Goal: Use online tool/utility: Utilize a website feature to perform a specific function

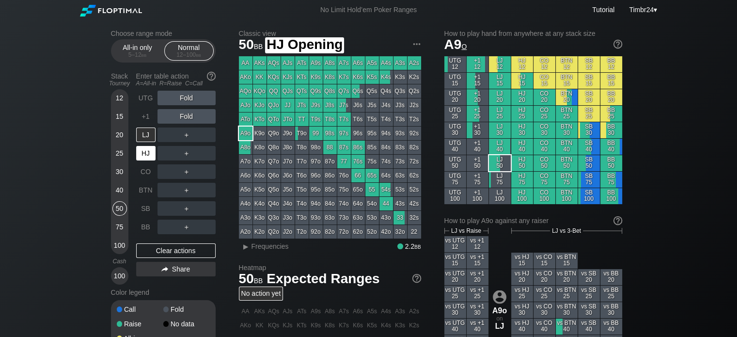
click at [139, 157] on div "HJ" at bounding box center [145, 153] width 19 height 15
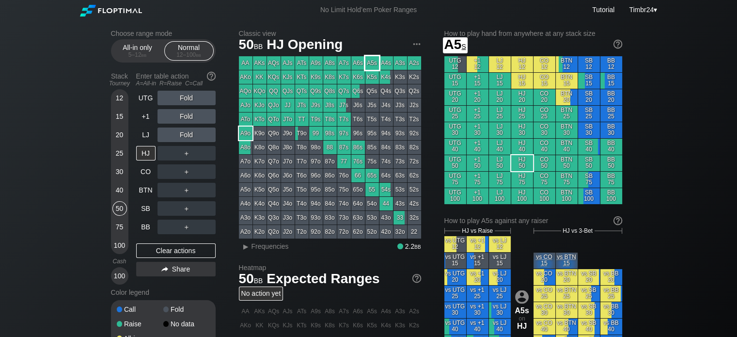
click at [368, 64] on div "A5s" at bounding box center [372, 63] width 14 height 14
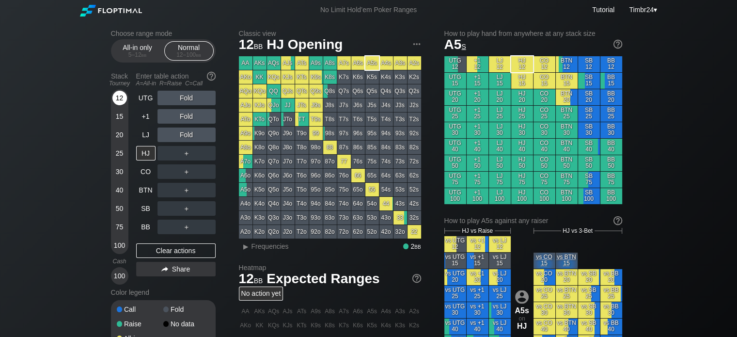
click at [122, 96] on div "12" at bounding box center [119, 98] width 15 height 15
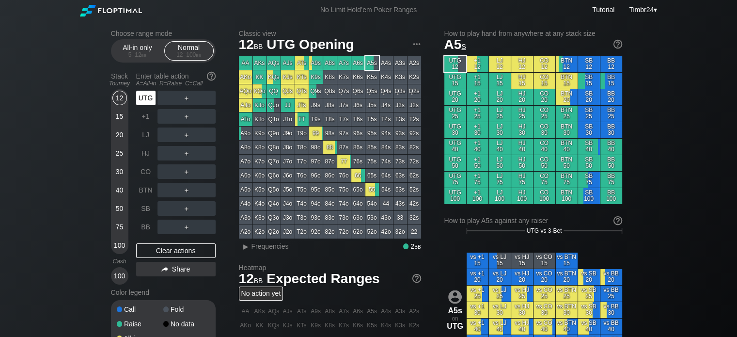
click at [139, 101] on div "UTG" at bounding box center [145, 98] width 19 height 15
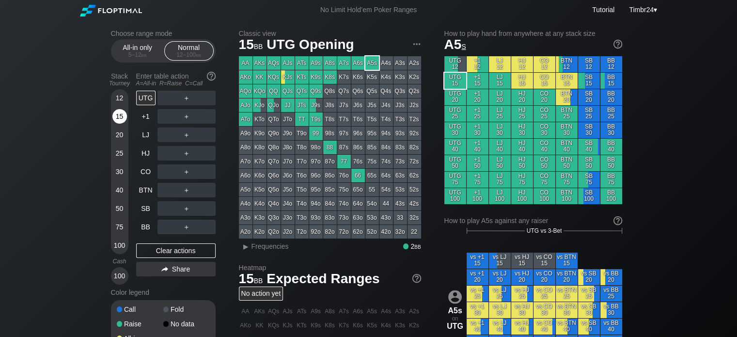
click at [113, 116] on div "15" at bounding box center [119, 116] width 15 height 15
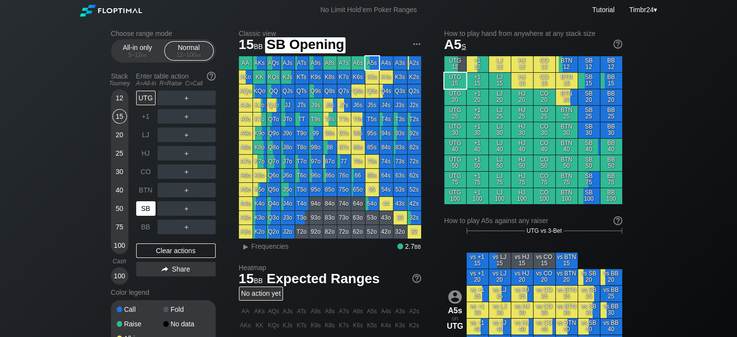
click at [141, 211] on div "SB" at bounding box center [145, 208] width 19 height 15
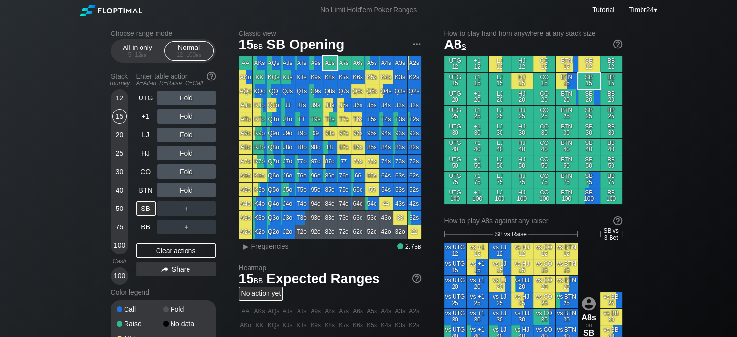
click at [333, 68] on div "A8s" at bounding box center [330, 63] width 14 height 14
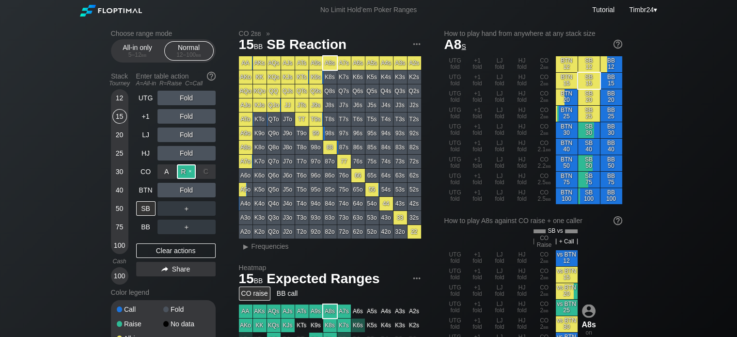
click at [187, 168] on div "R ✕" at bounding box center [186, 171] width 19 height 15
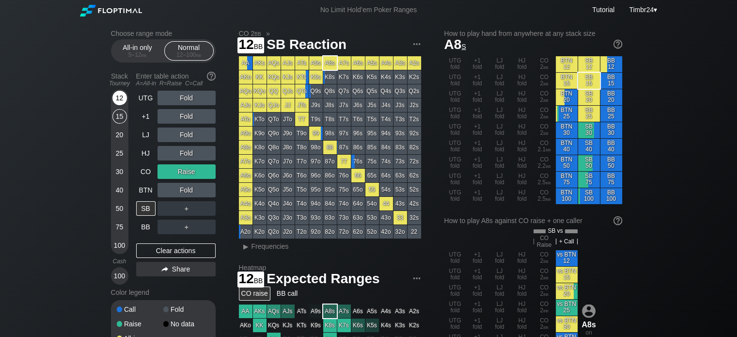
click at [123, 93] on div "12" at bounding box center [119, 98] width 15 height 15
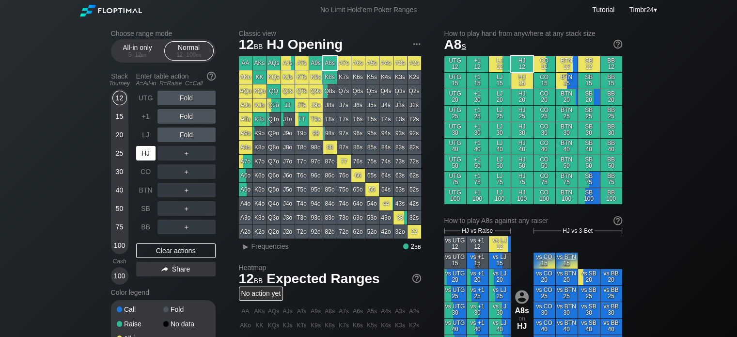
click at [149, 160] on div "HJ" at bounding box center [146, 153] width 21 height 18
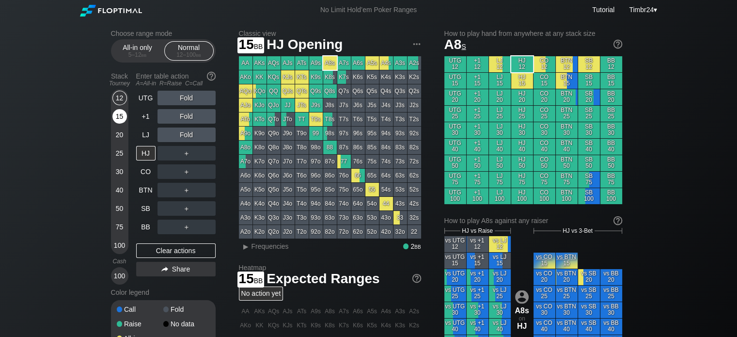
click at [119, 110] on div "15" at bounding box center [119, 116] width 15 height 15
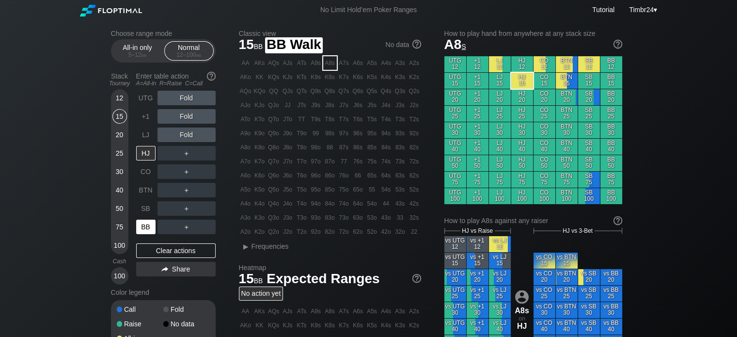
click at [150, 231] on div "BB" at bounding box center [145, 226] width 19 height 15
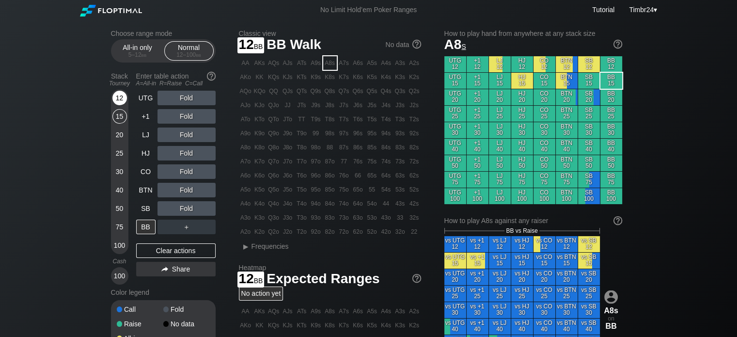
click at [119, 96] on div "12" at bounding box center [119, 98] width 15 height 15
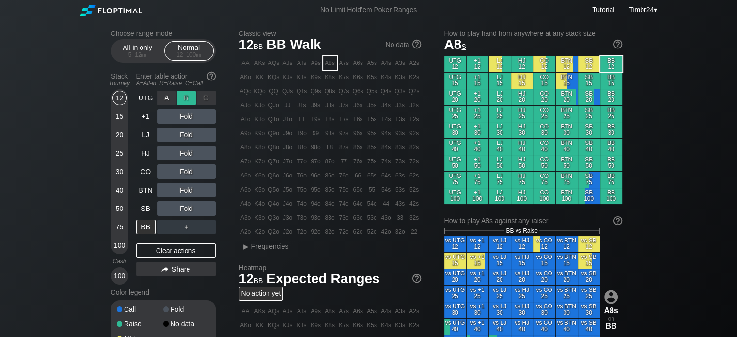
click at [186, 101] on div "R ✕" at bounding box center [186, 98] width 19 height 15
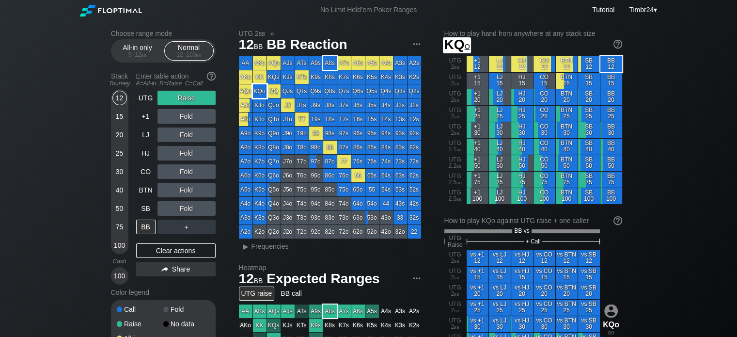
click at [260, 93] on div "KQo" at bounding box center [260, 91] width 14 height 14
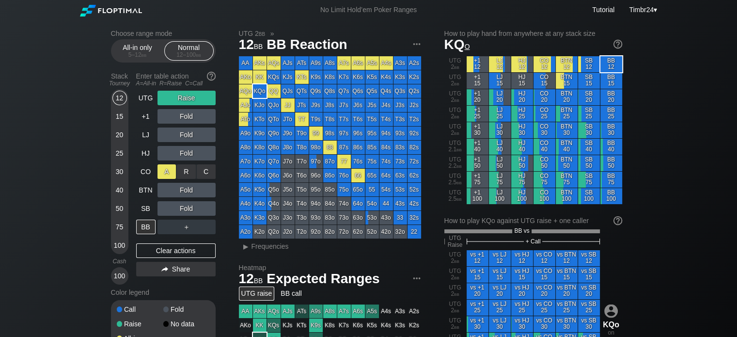
click at [165, 174] on div "A ✕" at bounding box center [166, 171] width 19 height 15
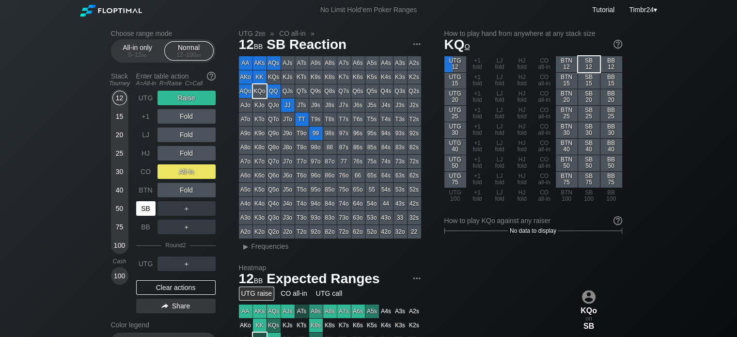
click at [143, 210] on div "SB" at bounding box center [145, 208] width 19 height 15
click at [186, 169] on div "R ✕" at bounding box center [186, 171] width 19 height 15
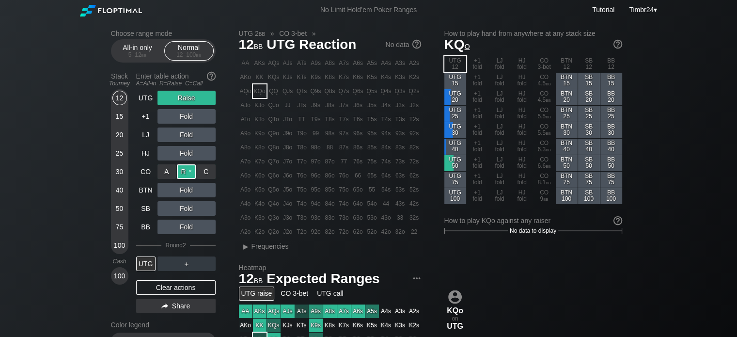
click at [187, 171] on div "R ✕" at bounding box center [186, 171] width 19 height 15
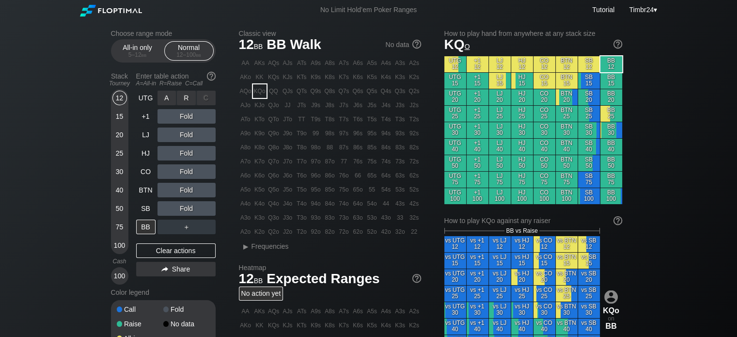
click at [186, 100] on div "R ✕" at bounding box center [186, 98] width 19 height 15
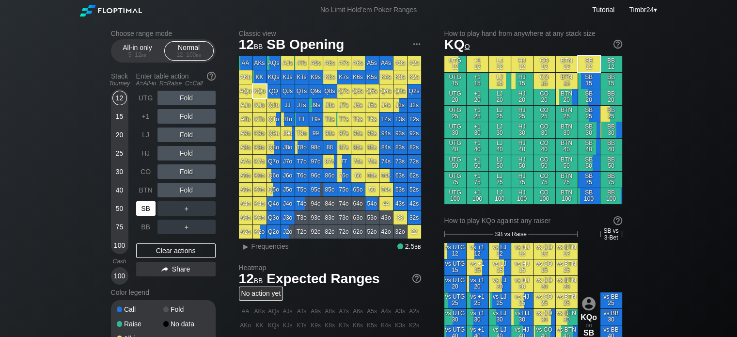
click at [148, 203] on div "SB" at bounding box center [145, 208] width 19 height 15
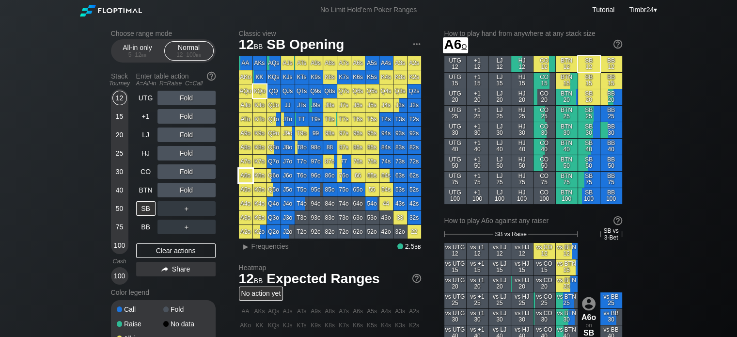
click at [241, 178] on div "A6o" at bounding box center [246, 176] width 14 height 14
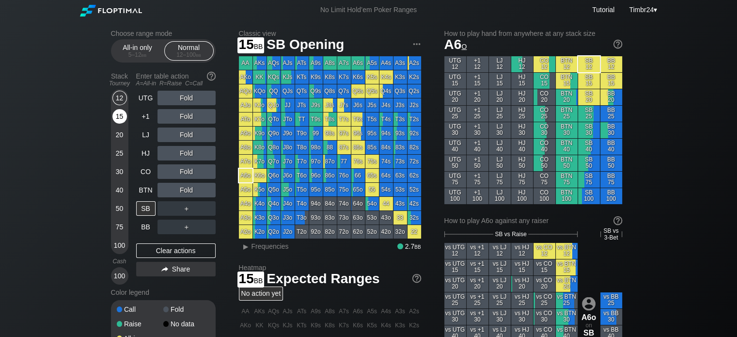
click at [121, 117] on div "15" at bounding box center [119, 116] width 15 height 15
click at [61, 141] on div "Choose range mode All-in only 5 – 12 bb Normal 12 – 100 bb Stack Tourney Enter …" at bounding box center [368, 332] width 737 height 625
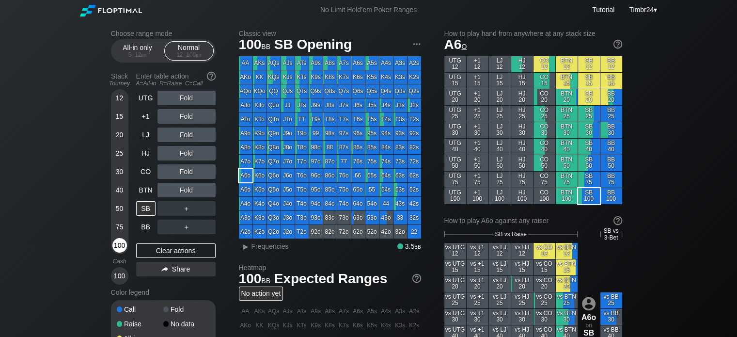
click at [116, 244] on div "100" at bounding box center [119, 245] width 15 height 15
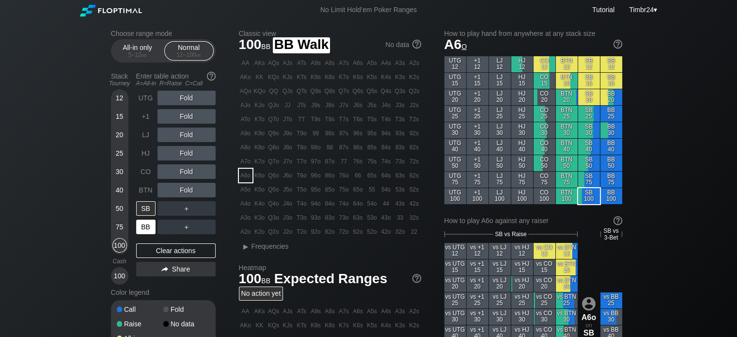
click at [147, 226] on div "BB" at bounding box center [145, 226] width 19 height 15
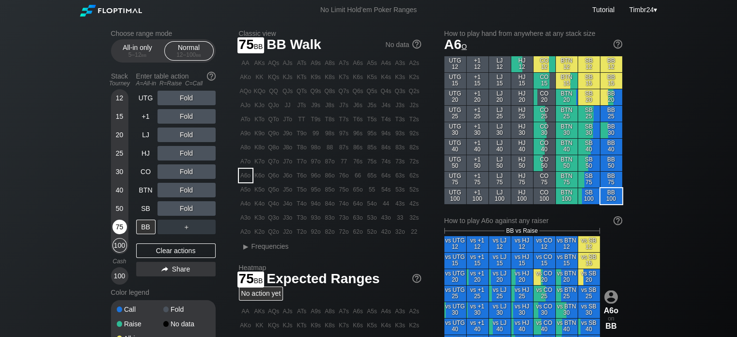
click at [119, 226] on div "75" at bounding box center [119, 226] width 15 height 15
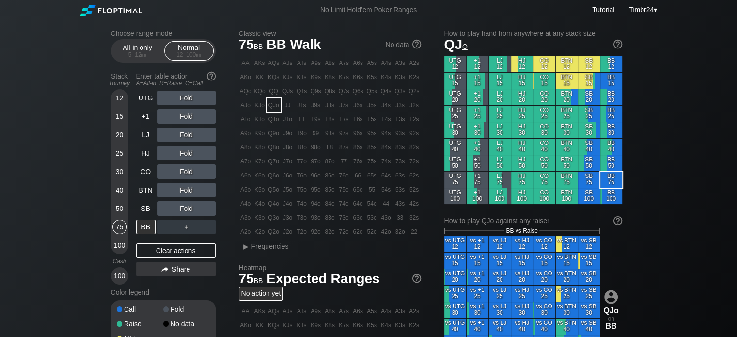
click at [273, 111] on div "QJo" at bounding box center [274, 105] width 14 height 14
click at [184, 150] on div "R ✕" at bounding box center [186, 153] width 19 height 15
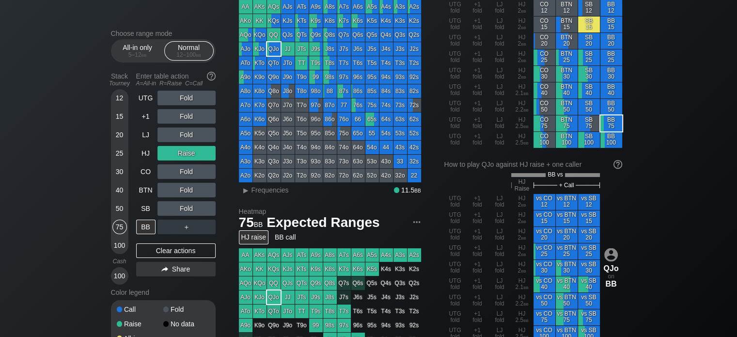
scroll to position [60, 0]
